Goal: Task Accomplishment & Management: Manage account settings

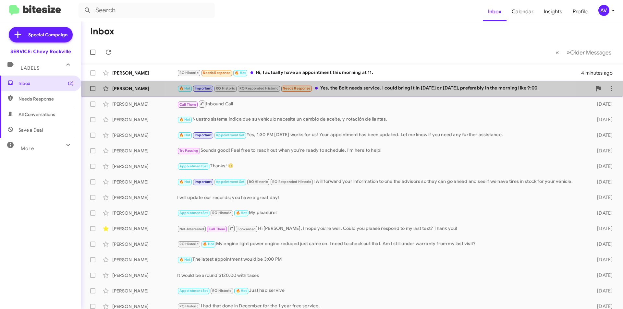
click at [370, 90] on div "🔥 Hot Important RO Historic RO Responded Historic Needs Response Yes, the Bolt …" at bounding box center [384, 88] width 414 height 7
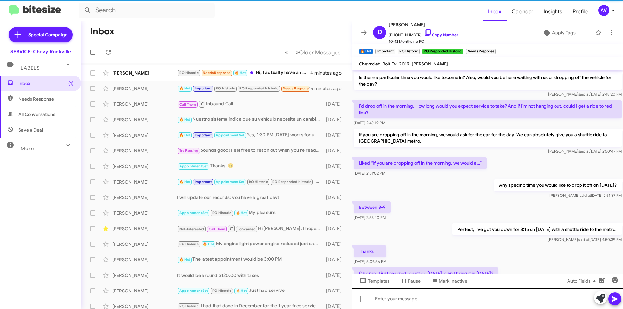
scroll to position [289, 0]
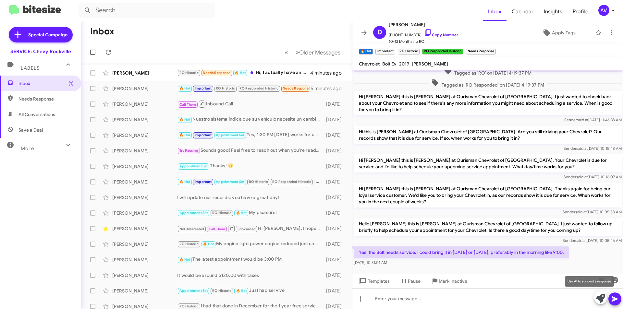
click at [598, 297] on icon at bounding box center [600, 298] width 9 height 9
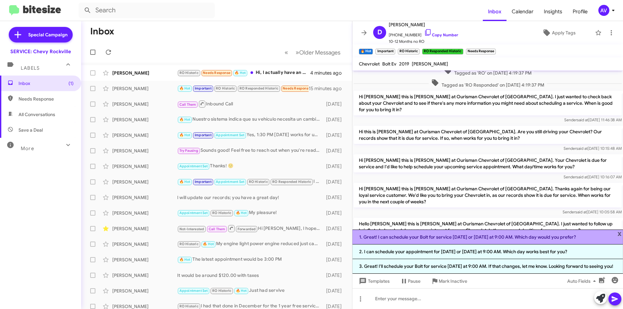
click at [452, 237] on li "1. Great! I can schedule your Bolt for service tomorrow or Thursday at 9:00 AM.…" at bounding box center [487, 237] width 270 height 15
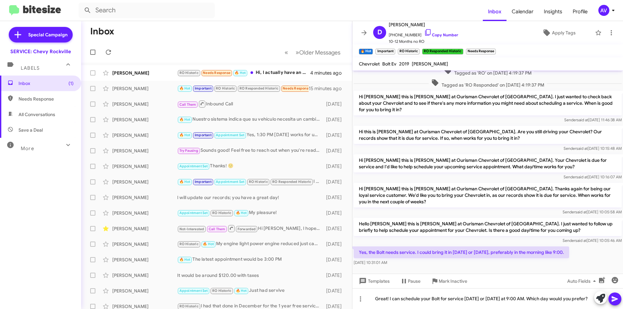
click at [613, 301] on icon at bounding box center [614, 299] width 6 height 6
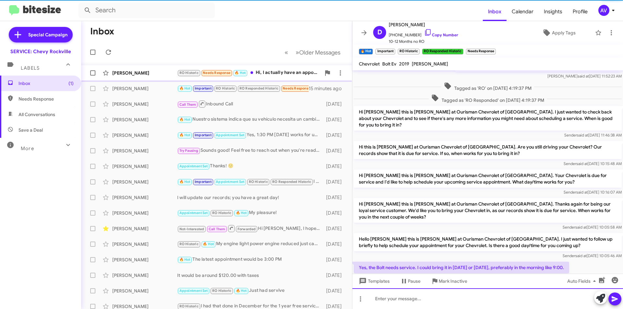
scroll to position [0, 0]
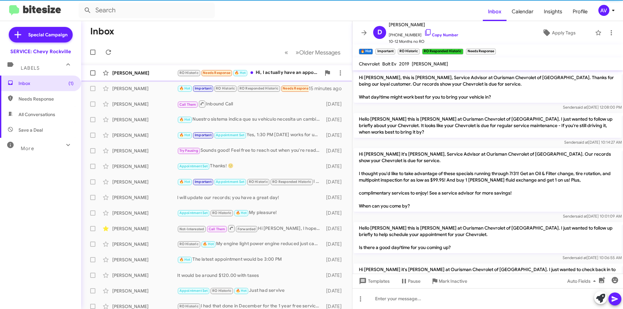
click at [274, 77] on div "RO Historic Needs Response 🔥 Hot Hi, I actually have an appointment this mornin…" at bounding box center [249, 72] width 144 height 7
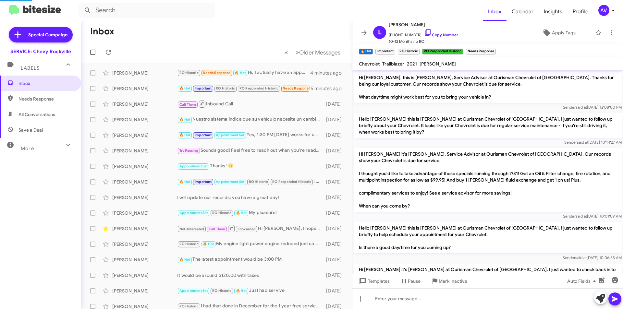
scroll to position [170, 0]
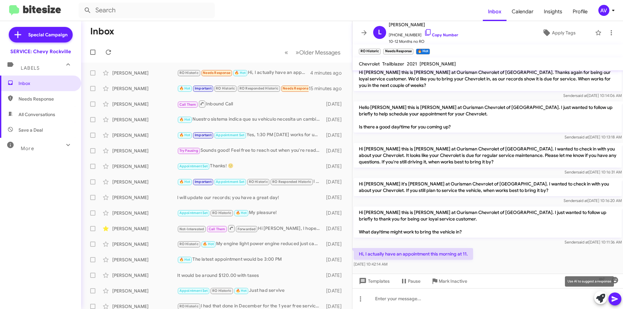
click at [600, 295] on icon at bounding box center [600, 298] width 9 height 9
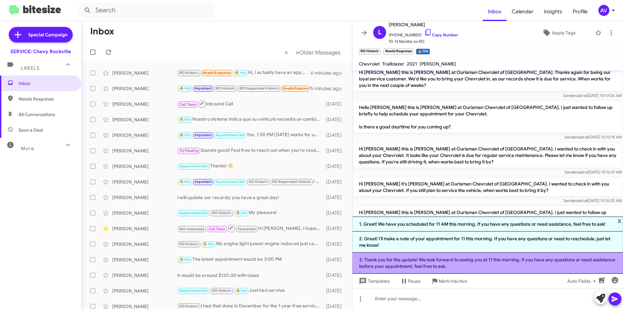
click at [422, 262] on li "3. Thank you for the update! We look forward to seeing you at 11 this morning. …" at bounding box center [487, 263] width 270 height 21
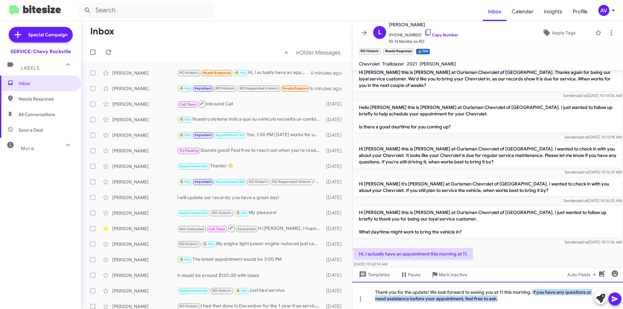
drag, startPoint x: 534, startPoint y: 291, endPoint x: 580, endPoint y: 322, distance: 55.7
click at [580, 309] on html "Inbox Calendar Insights Profile AV Special Campaign SERVICE: Chevy Rockville La…" at bounding box center [311, 154] width 623 height 309
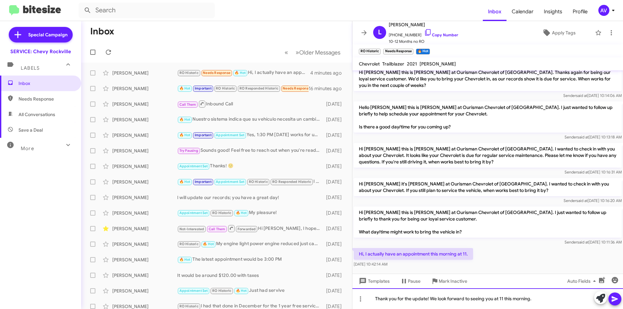
click at [391, 300] on div "Thank you for the update! We look forward to seeing you at 11 this morning." at bounding box center [487, 298] width 270 height 21
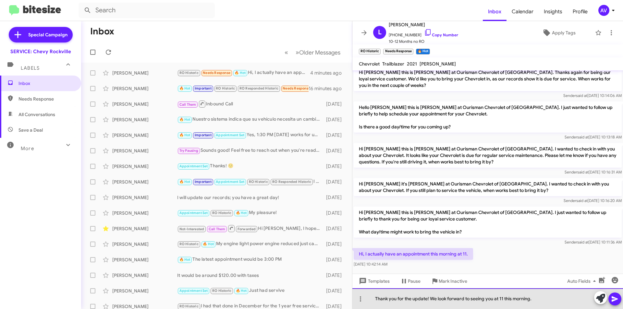
drag, startPoint x: 394, startPoint y: 299, endPoint x: 540, endPoint y: 297, distance: 145.6
click at [540, 297] on div "Thank you for the update! We look forward to seeing you at 11 this morning." at bounding box center [487, 298] width 270 height 21
click at [534, 299] on div "Thank you for the update! We look forward to seeing you at 11 this morning." at bounding box center [487, 298] width 270 height 21
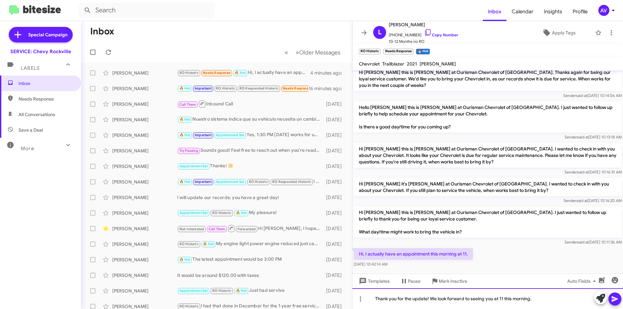
click at [534, 299] on div "Thank you for the update! We look forward to seeing you at 11 this morning." at bounding box center [487, 298] width 270 height 21
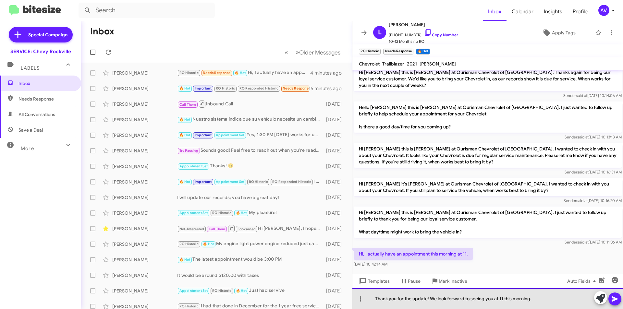
click at [534, 299] on div "Thank you for the update! We look forward to seeing you at 11 this morning." at bounding box center [487, 298] width 270 height 21
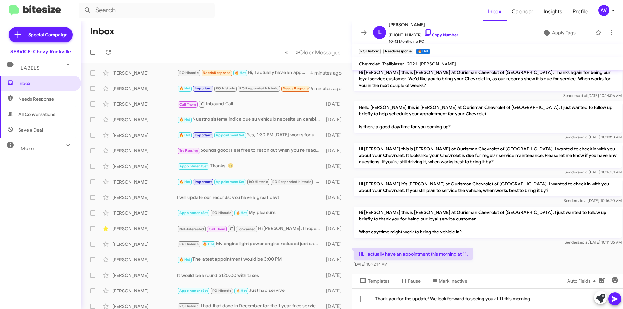
click at [613, 297] on icon at bounding box center [615, 299] width 8 height 8
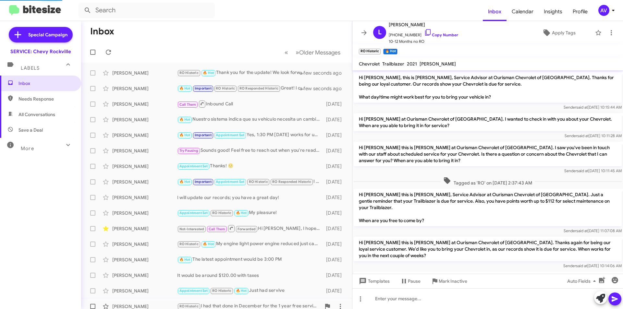
scroll to position [194, 0]
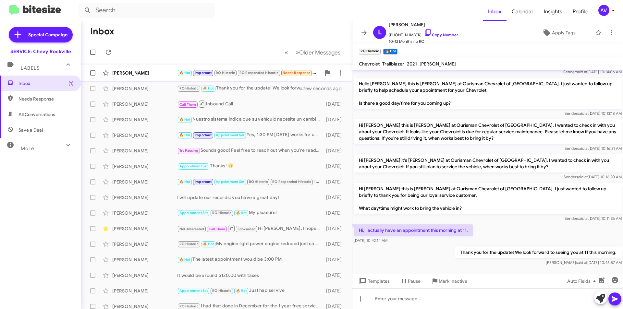
click at [168, 70] on div "[PERSON_NAME]" at bounding box center [144, 73] width 65 height 6
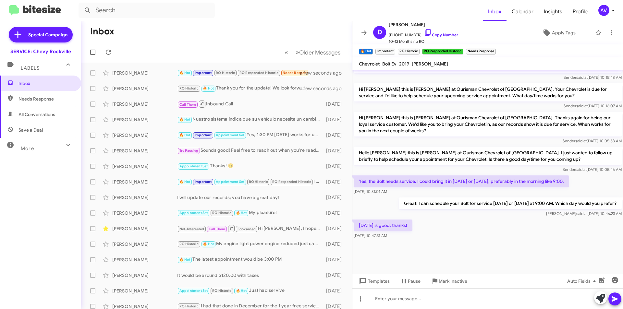
scroll to position [830, 0]
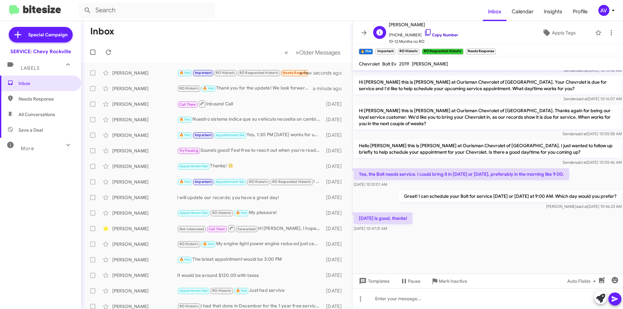
click at [424, 32] on icon at bounding box center [428, 33] width 8 height 8
click at [599, 300] on icon at bounding box center [600, 298] width 9 height 9
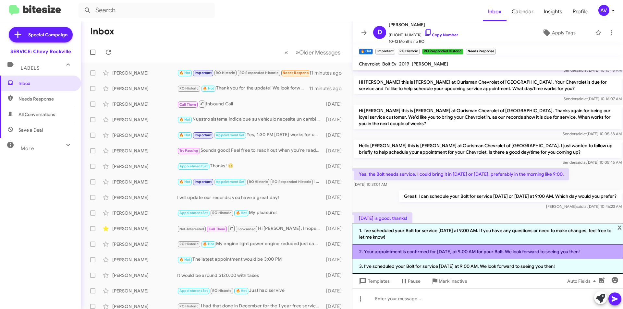
click at [438, 254] on li "2. Your appointment is confirmed for tomorrow at 9:00 AM for your Bolt. We look…" at bounding box center [487, 252] width 270 height 15
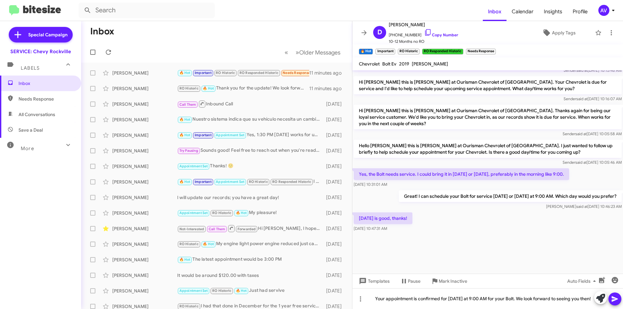
click at [610, 301] on button at bounding box center [614, 299] width 13 height 13
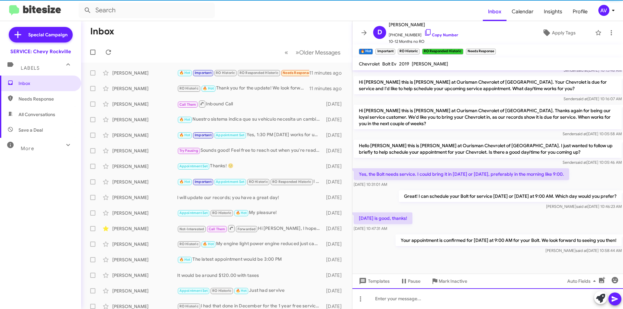
scroll to position [0, 0]
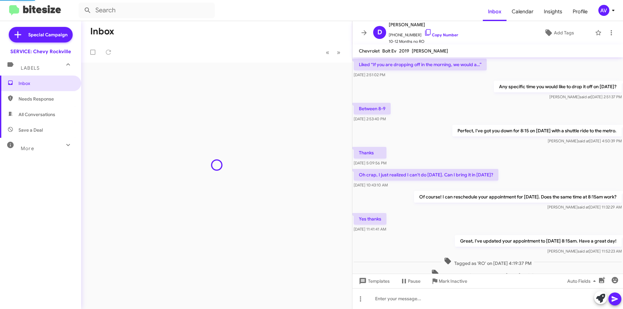
scroll to position [269, 0]
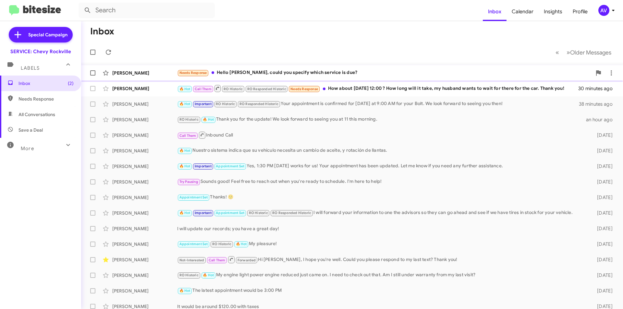
click at [322, 75] on div "Needs Response Hello Sammy, could you specify which service is due?" at bounding box center [384, 72] width 414 height 7
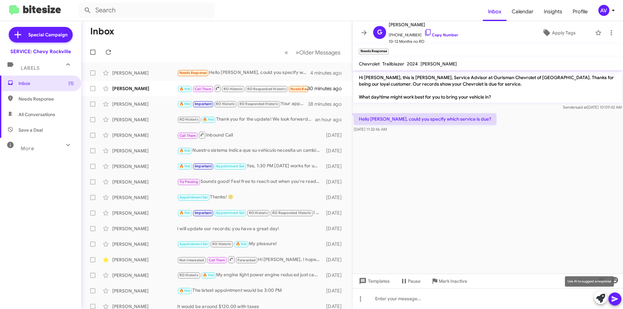
click at [599, 295] on icon at bounding box center [600, 298] width 9 height 9
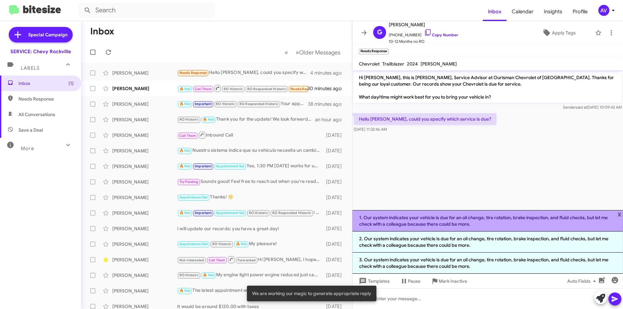
click at [494, 221] on li "1. Our system indicates your vehicle is due for an oil change, tire rotation, b…" at bounding box center [487, 220] width 270 height 21
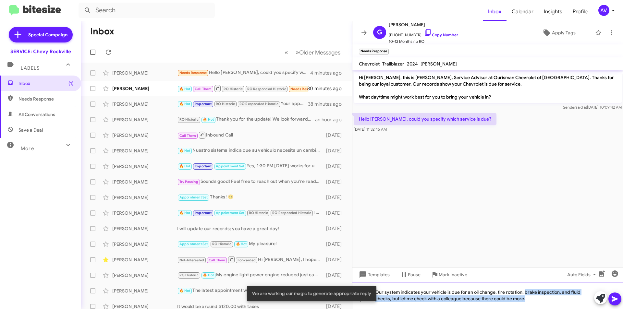
drag, startPoint x: 525, startPoint y: 292, endPoint x: 535, endPoint y: 322, distance: 31.7
click at [535, 309] on html "Inbox Calendar Insights Profile AV Special Campaign SERVICE: Chevy Rockville La…" at bounding box center [311, 154] width 623 height 309
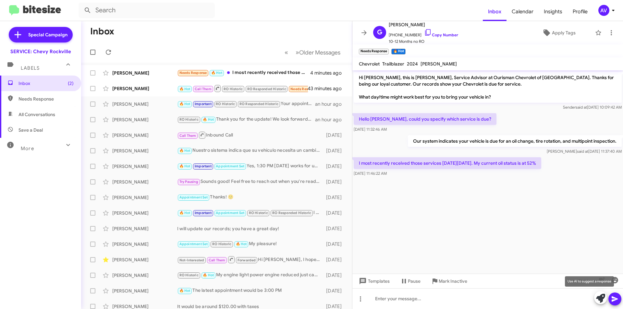
click at [604, 301] on icon at bounding box center [600, 298] width 9 height 9
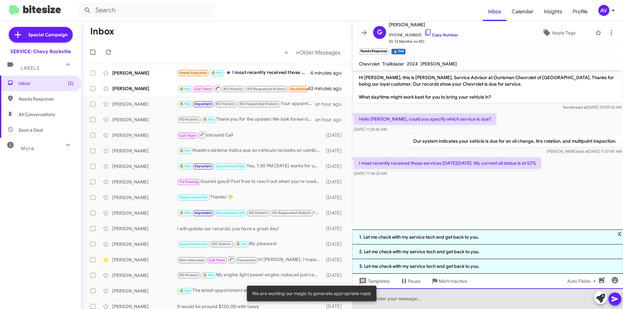
click at [492, 305] on div at bounding box center [487, 298] width 270 height 21
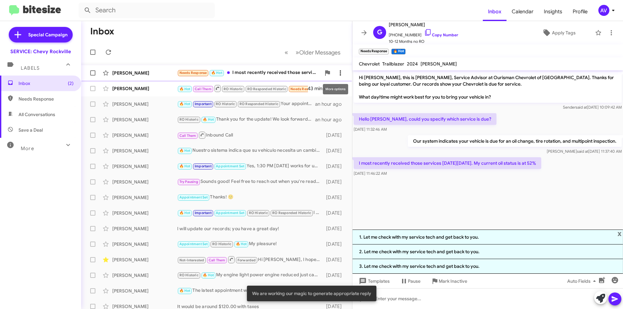
click at [337, 72] on icon at bounding box center [340, 73] width 8 height 8
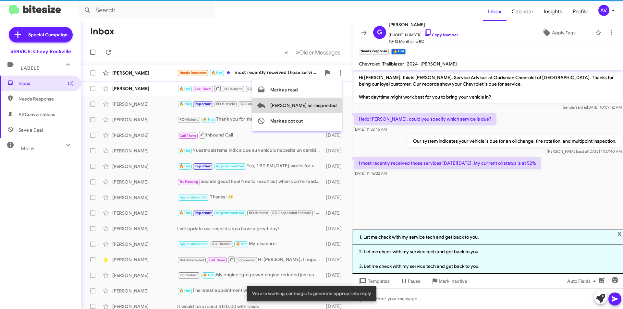
click at [329, 103] on span "[PERSON_NAME] as responded" at bounding box center [303, 106] width 66 height 16
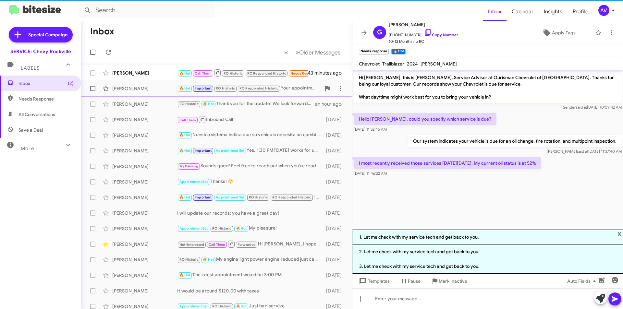
click at [142, 90] on div "[PERSON_NAME]" at bounding box center [144, 88] width 65 height 6
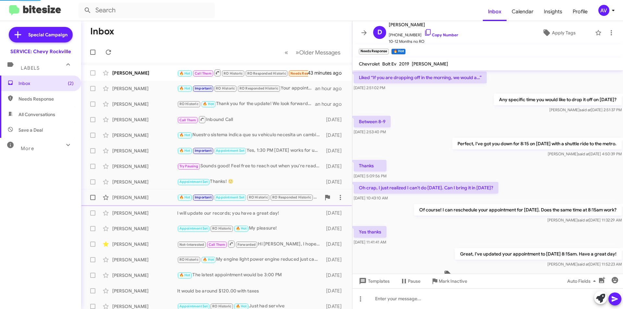
scroll to position [282, 0]
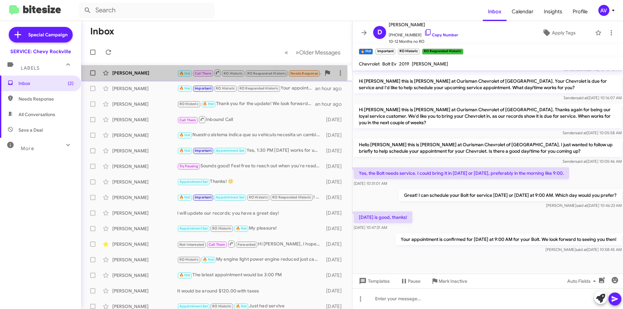
click at [145, 72] on div "[PERSON_NAME]" at bounding box center [144, 73] width 65 height 6
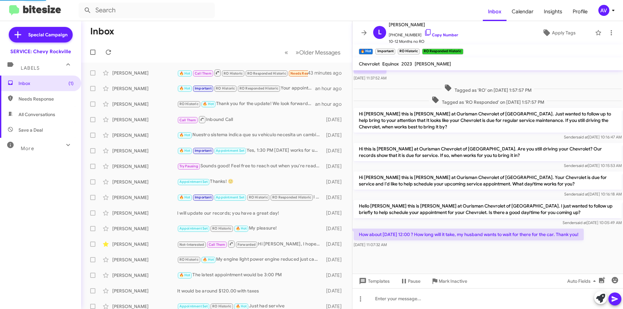
scroll to position [212, 0]
click at [600, 299] on icon at bounding box center [600, 298] width 9 height 9
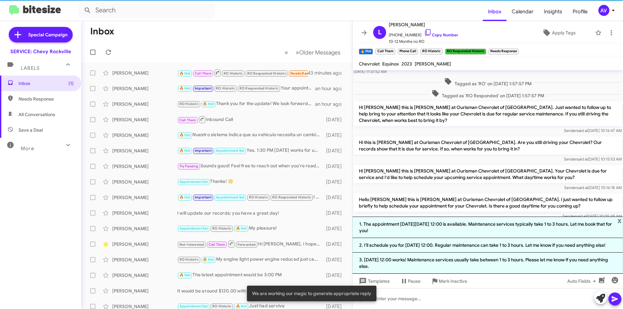
scroll to position [276, 0]
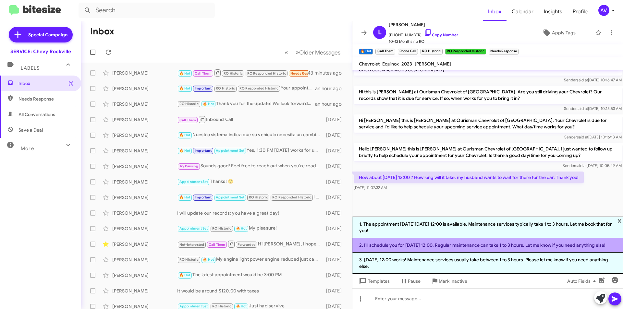
click at [484, 246] on li "2. I’ll schedule you for [DATE] 12:00. Regular maintenance can take 1 to 3 hour…" at bounding box center [487, 245] width 270 height 15
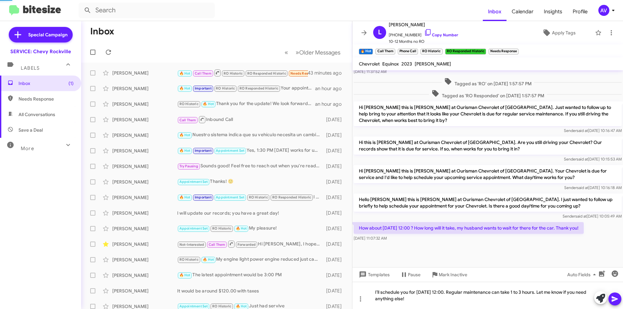
scroll to position [219, 0]
click at [556, 293] on div "I’ll schedule you for Wednesday, September 17 at 12:00. Regular maintenance can…" at bounding box center [487, 295] width 270 height 27
click at [424, 34] on icon at bounding box center [428, 33] width 8 height 8
click at [613, 300] on icon at bounding box center [614, 299] width 6 height 6
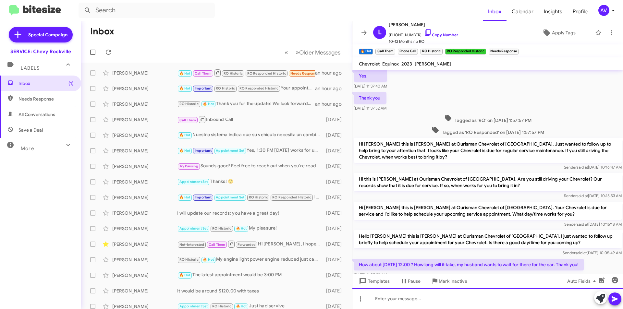
scroll to position [243, 0]
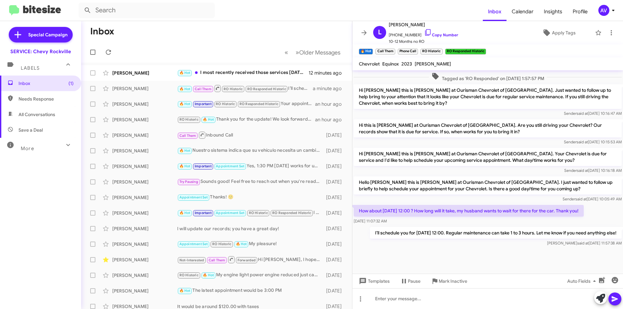
scroll to position [243, 0]
click at [262, 76] on div "🔥 Hot I most recently received those services on Saturday, June 14th. My curren…" at bounding box center [249, 72] width 144 height 7
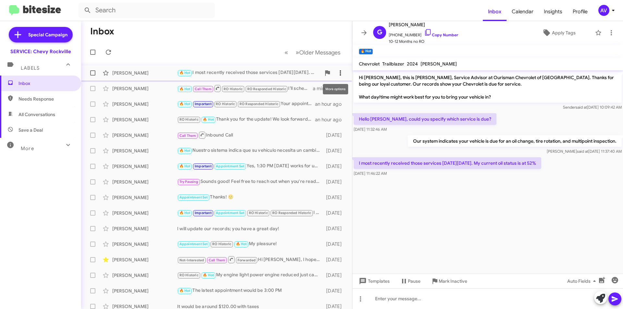
click at [337, 76] on icon at bounding box center [340, 73] width 8 height 8
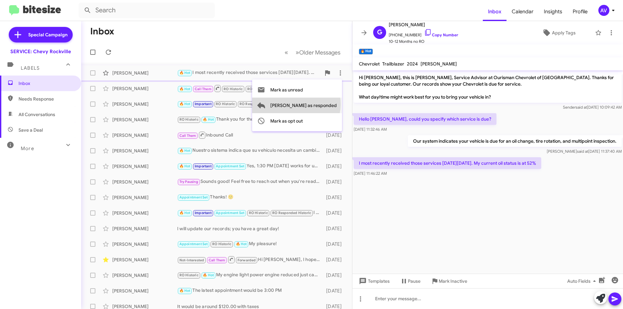
click at [322, 104] on span "[PERSON_NAME] as responded" at bounding box center [303, 106] width 66 height 16
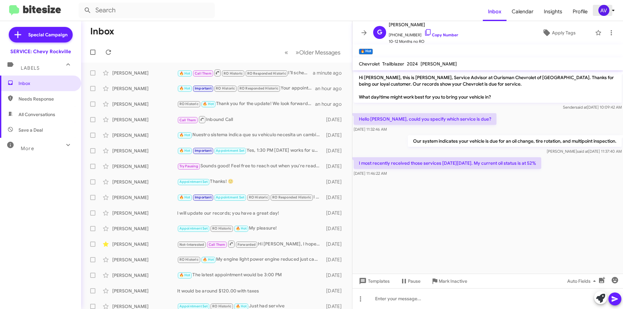
click at [604, 14] on div "AV" at bounding box center [603, 10] width 11 height 11
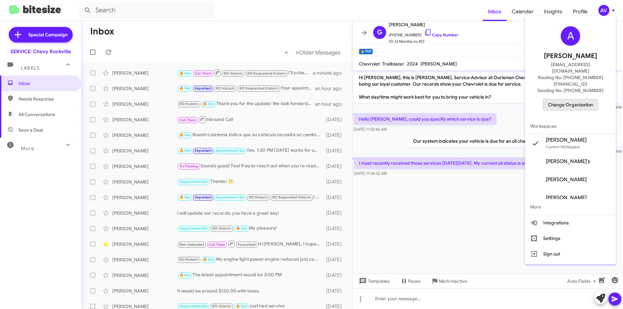
click at [552, 99] on span "Change Organization" at bounding box center [570, 104] width 45 height 11
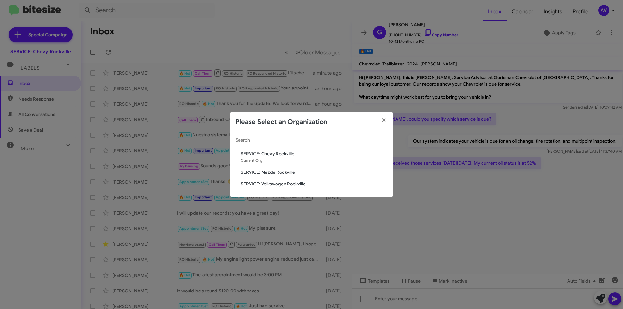
drag, startPoint x: 271, startPoint y: 175, endPoint x: 276, endPoint y: 173, distance: 5.5
click at [271, 174] on span "SERVICE: Mazda Rockville" at bounding box center [314, 172] width 147 height 6
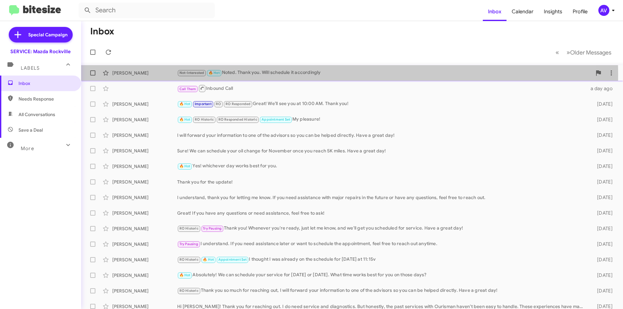
click at [277, 75] on div "Not-Interested 🔥 Hot Noted. Thank you. Will schedule it accordingly" at bounding box center [384, 72] width 414 height 7
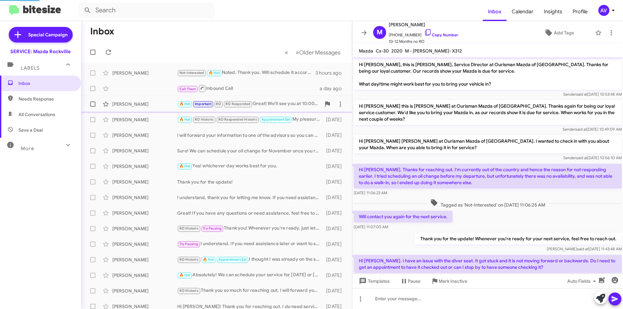
scroll to position [69, 0]
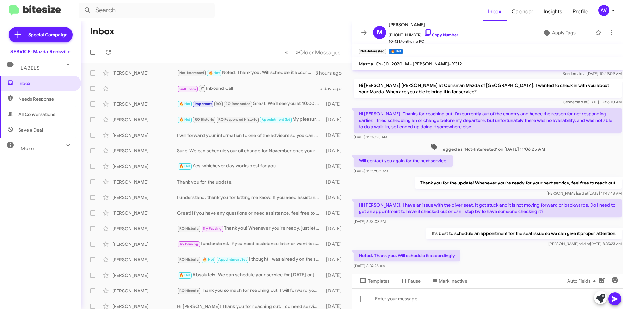
click at [605, 8] on div "AV" at bounding box center [603, 10] width 11 height 11
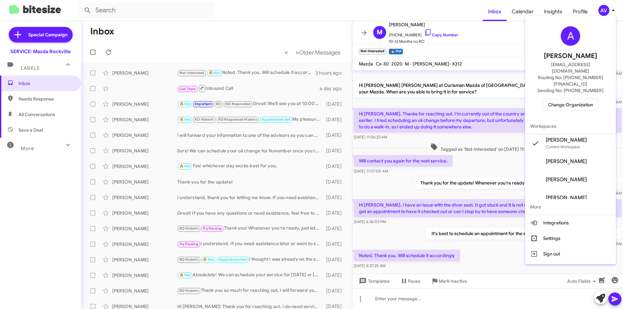
click at [585, 99] on span "Change Organization" at bounding box center [570, 104] width 45 height 11
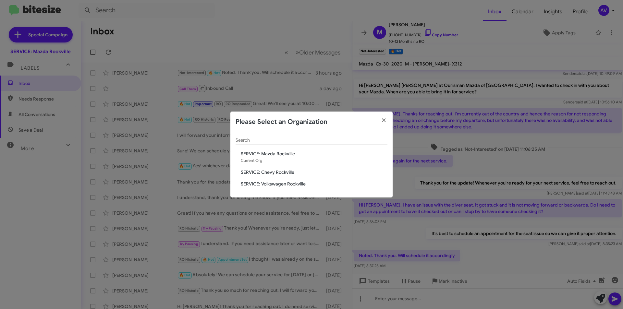
click at [286, 184] on span "SERVICE: Volkswagen Rockville" at bounding box center [314, 184] width 147 height 6
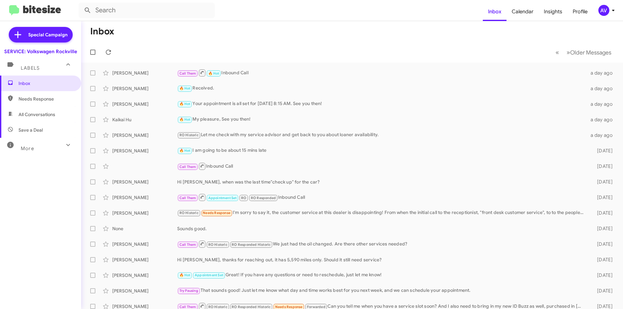
click at [605, 8] on div "AV" at bounding box center [603, 10] width 11 height 11
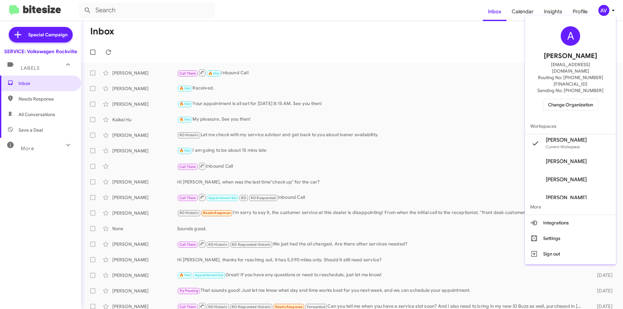
click at [559, 99] on span "Change Organization" at bounding box center [570, 104] width 45 height 11
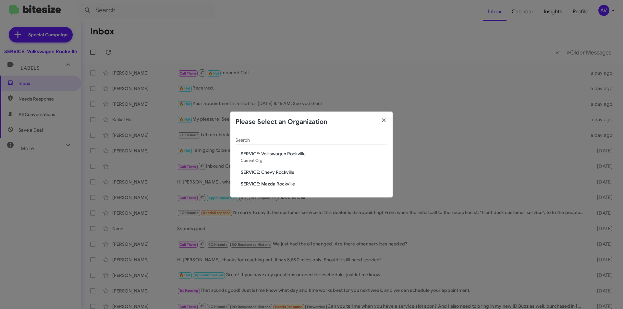
click at [277, 171] on span "SERVICE: Chevy Rockville" at bounding box center [314, 172] width 147 height 6
